Goal: Complete application form

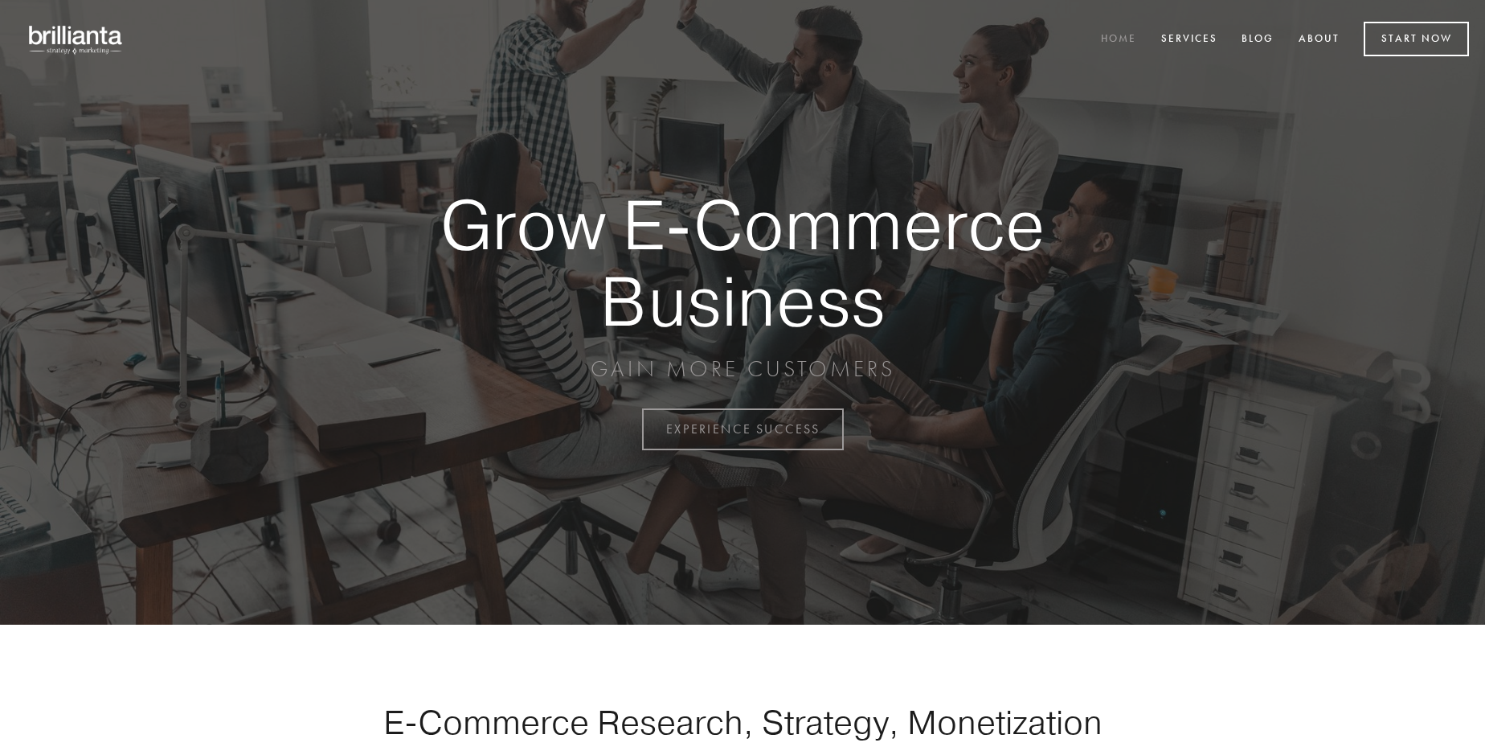
scroll to position [4213, 0]
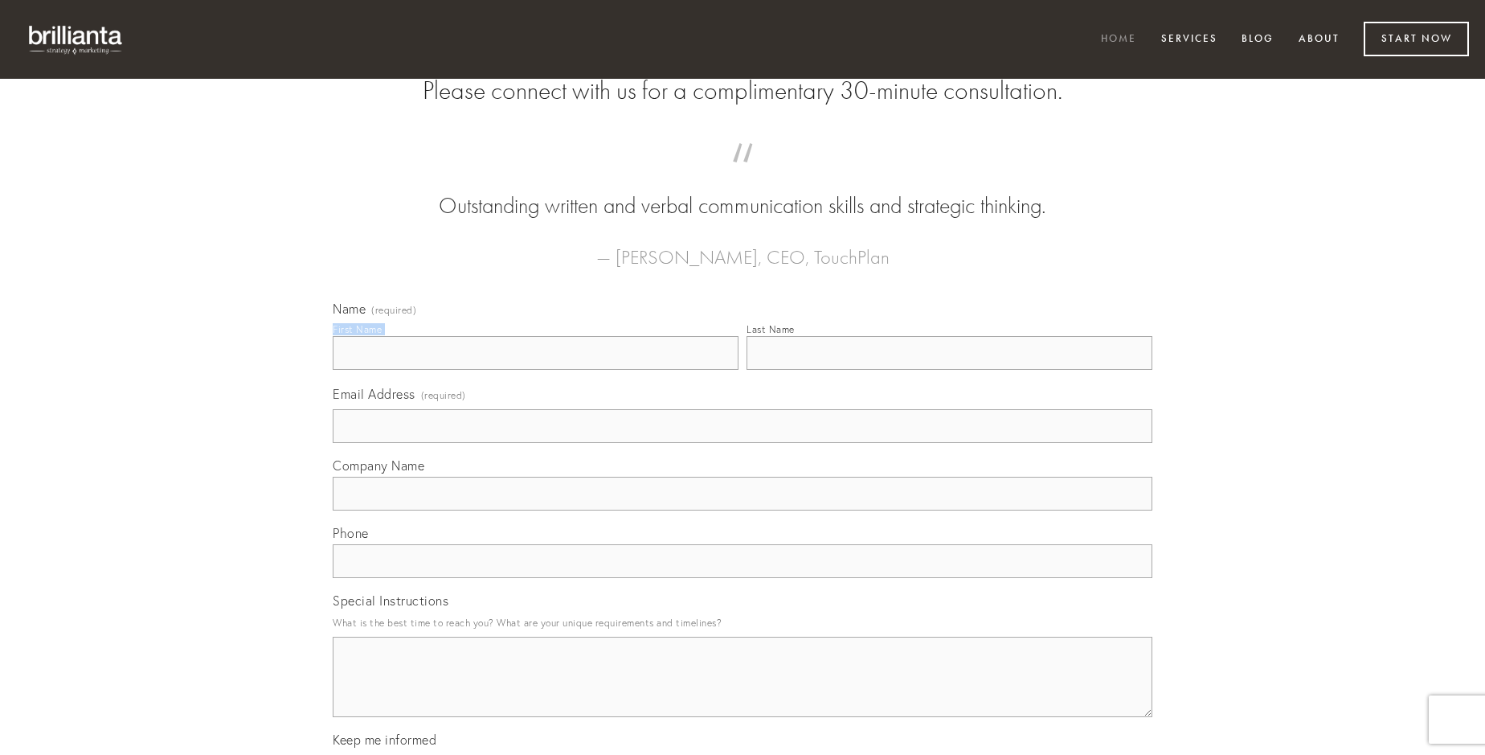
type input "[PERSON_NAME]"
click at [949, 370] on input "Last Name" at bounding box center [950, 353] width 406 height 34
type input "[PERSON_NAME]"
click at [743, 443] on input "Email Address (required)" at bounding box center [743, 426] width 820 height 34
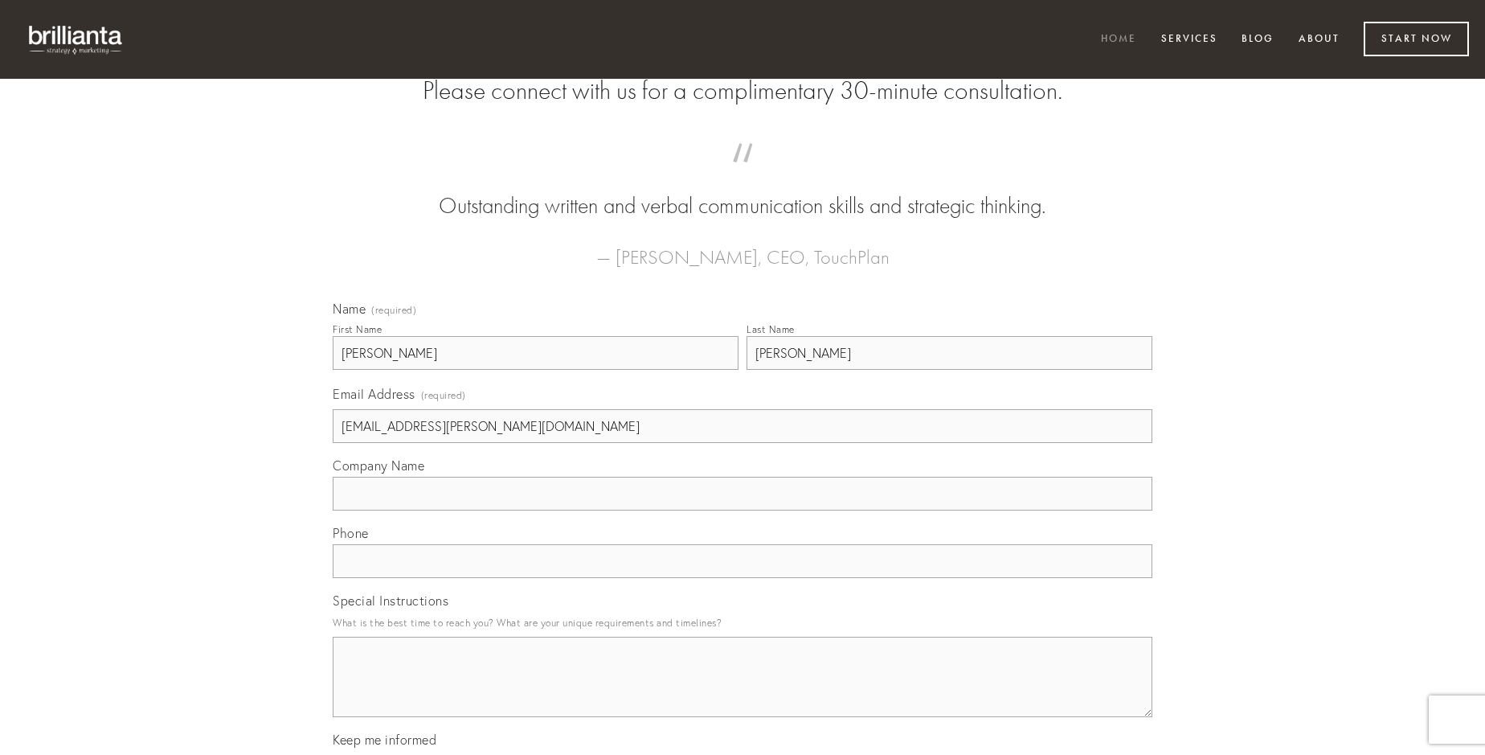
type input "[EMAIL_ADDRESS][PERSON_NAME][DOMAIN_NAME]"
click at [743, 510] on input "Company Name" at bounding box center [743, 494] width 820 height 34
type input "cetera"
click at [743, 578] on input "text" at bounding box center [743, 561] width 820 height 34
click at [743, 691] on textarea "Special Instructions" at bounding box center [743, 677] width 820 height 80
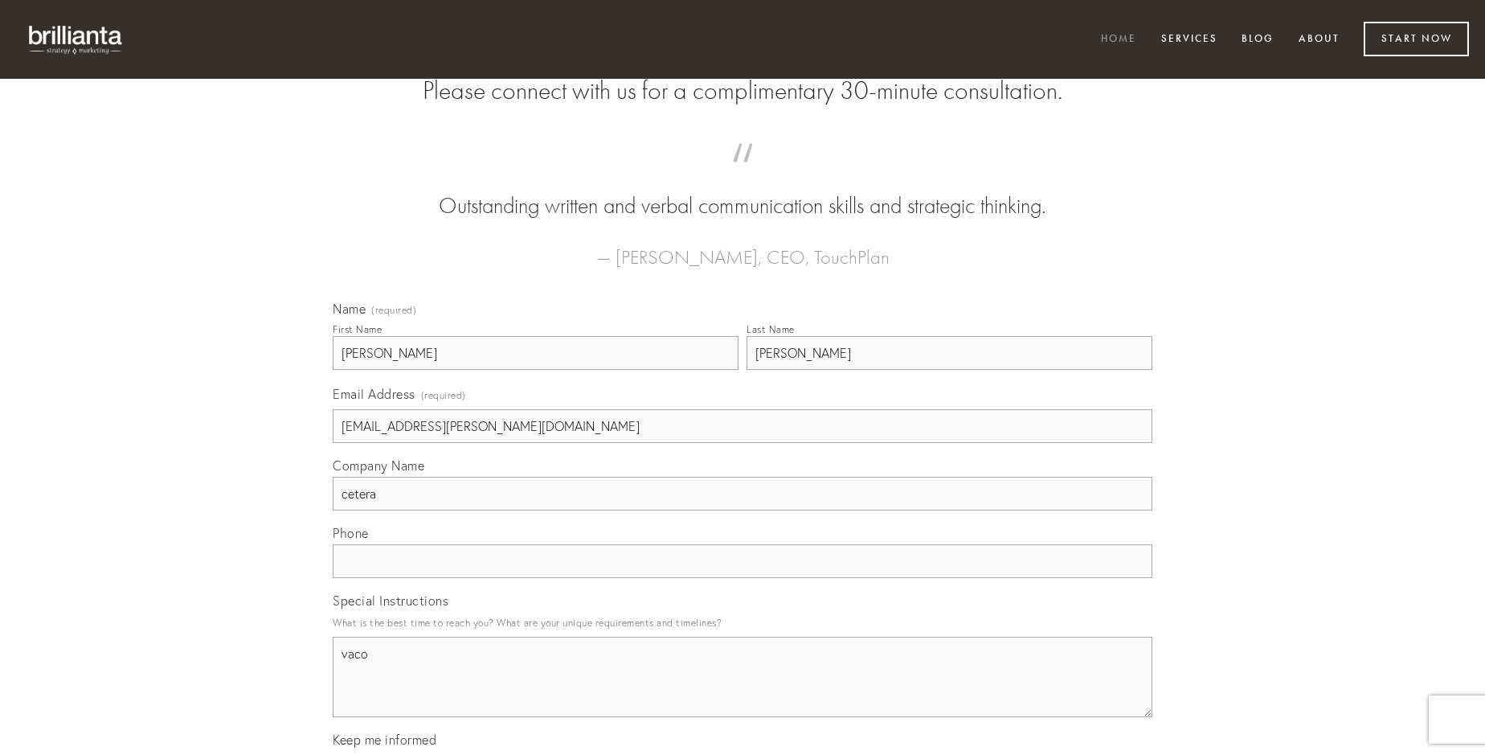
type textarea "vaco"
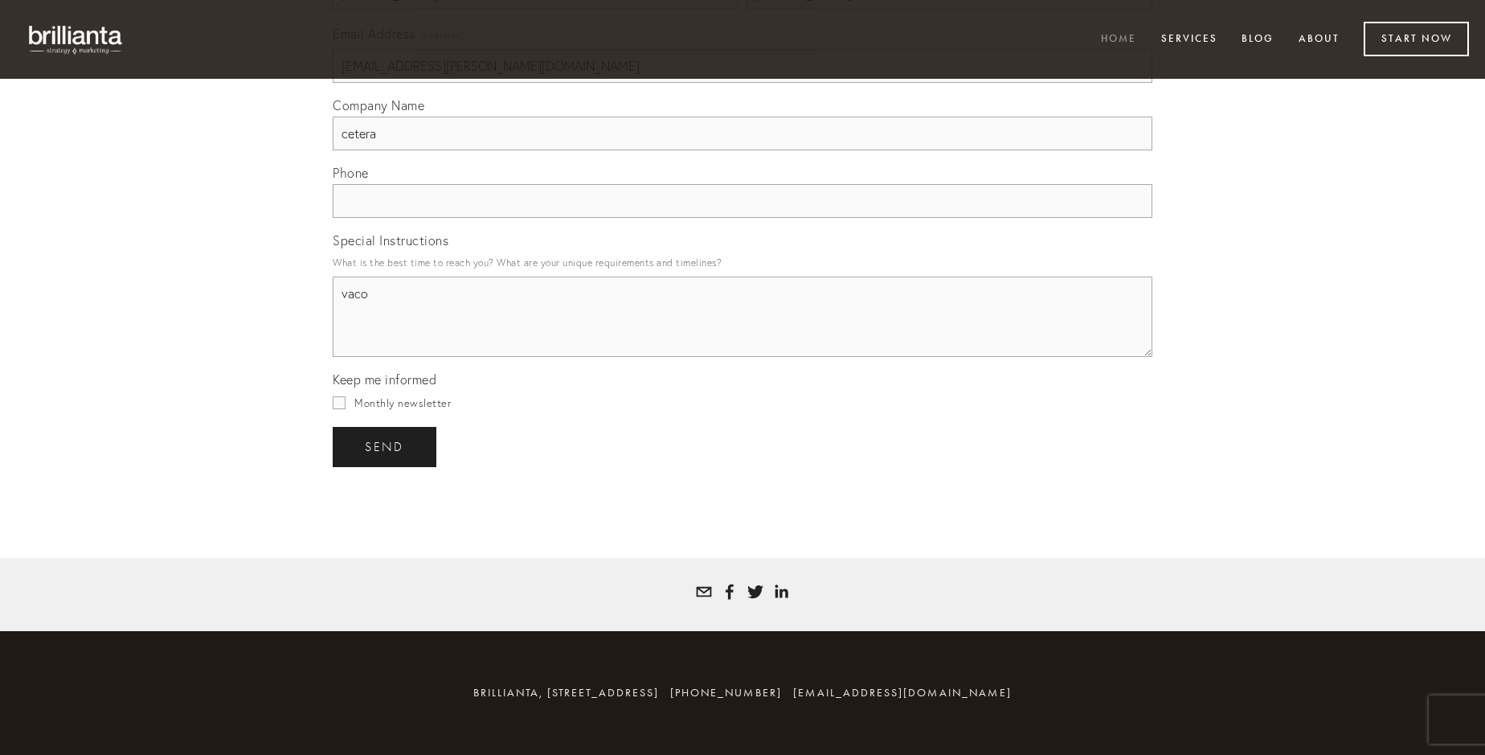
click at [386, 446] on span "send" at bounding box center [384, 447] width 39 height 14
